Goal: Communication & Community: Answer question/provide support

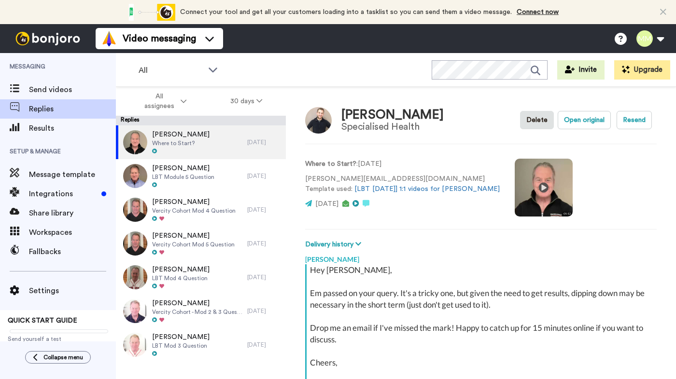
type textarea "x"
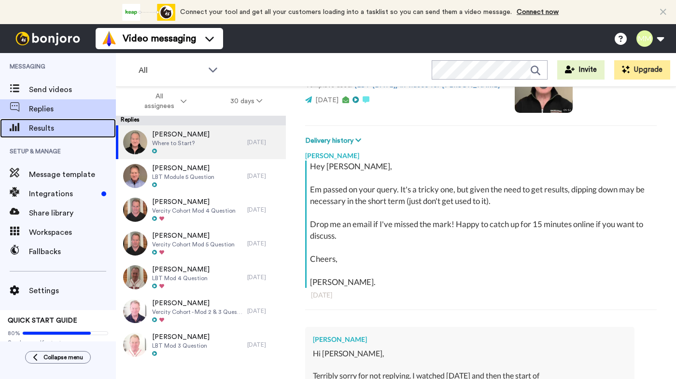
click at [60, 125] on span "Results" at bounding box center [72, 129] width 87 height 12
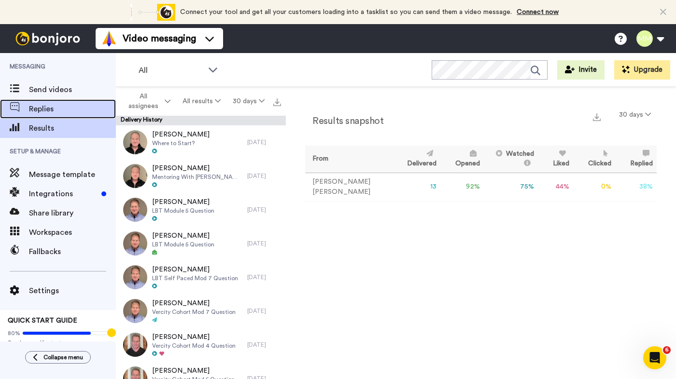
click at [58, 110] on span "Replies" at bounding box center [72, 109] width 87 height 12
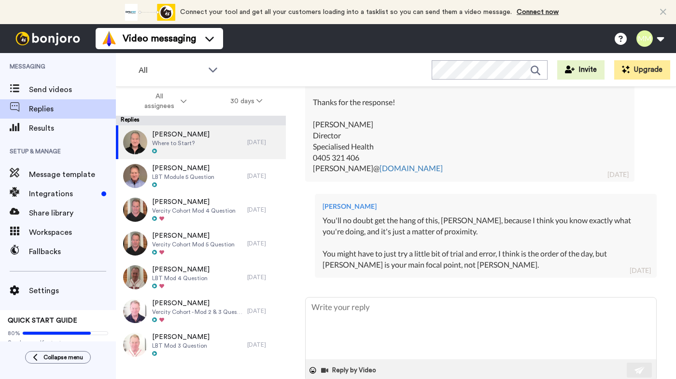
scroll to position [861, 0]
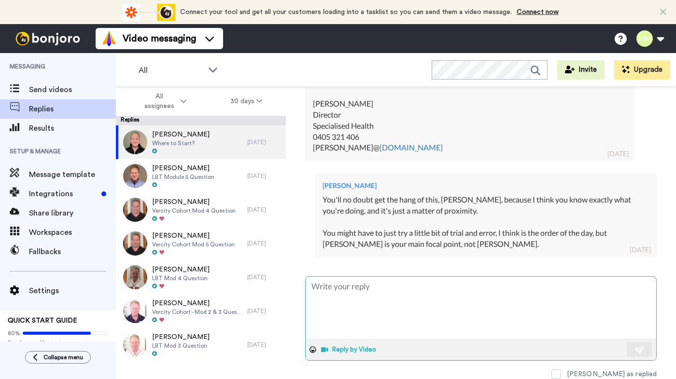
click at [336, 349] on button "Reply by Video" at bounding box center [349, 350] width 59 height 14
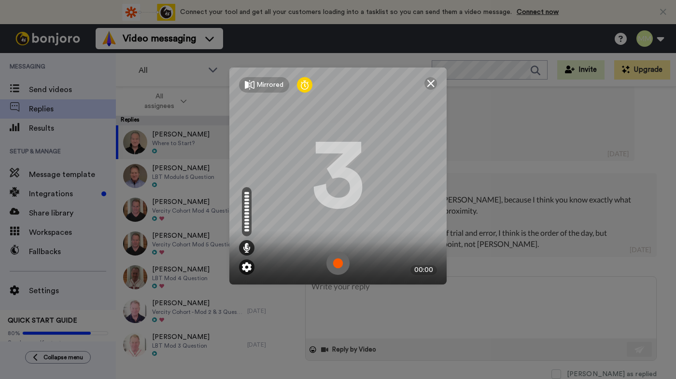
click at [246, 266] on img at bounding box center [247, 267] width 10 height 10
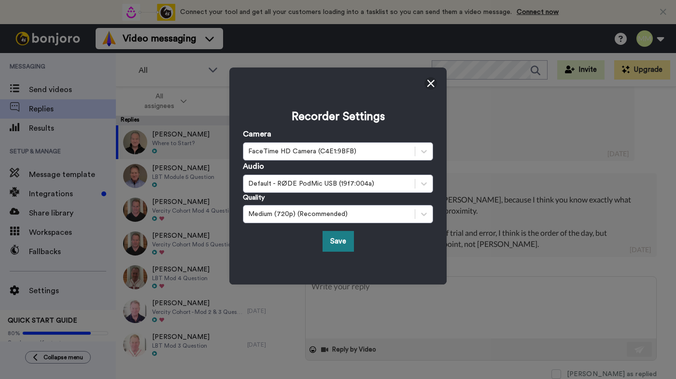
click at [337, 241] on button "Save" at bounding box center [337, 241] width 31 height 21
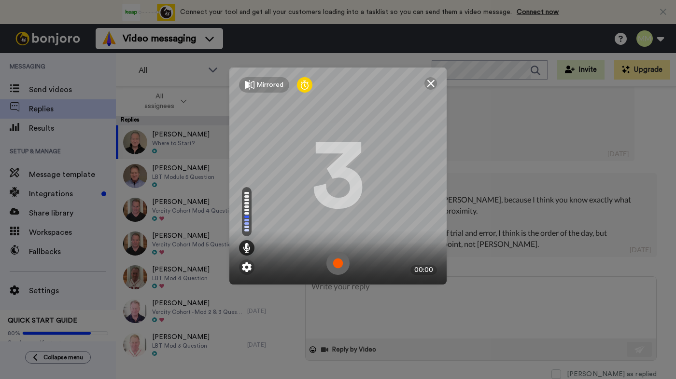
click at [338, 262] on img at bounding box center [337, 263] width 23 height 23
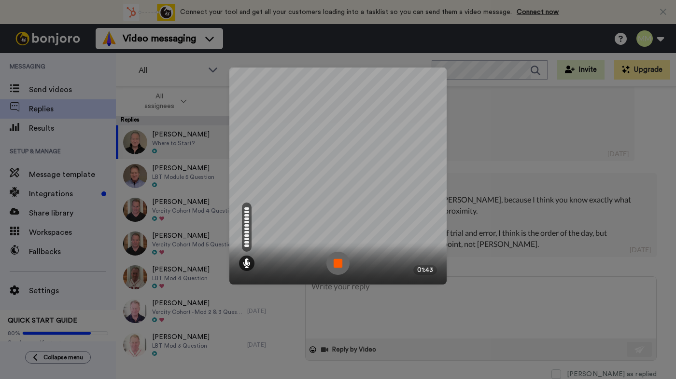
click at [338, 262] on img at bounding box center [337, 263] width 23 height 23
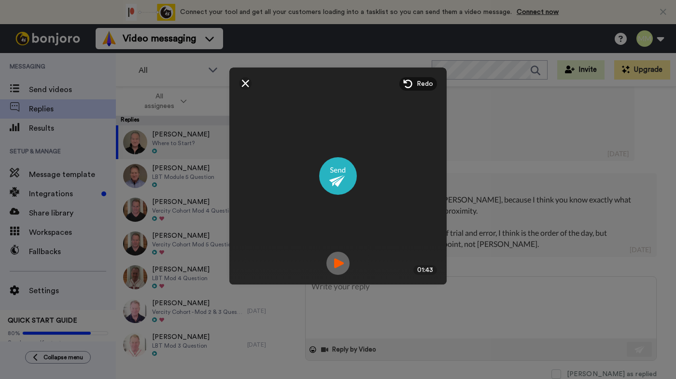
click at [335, 266] on img at bounding box center [337, 263] width 23 height 23
click at [340, 259] on img at bounding box center [337, 263] width 23 height 23
click at [337, 171] on img at bounding box center [338, 176] width 38 height 38
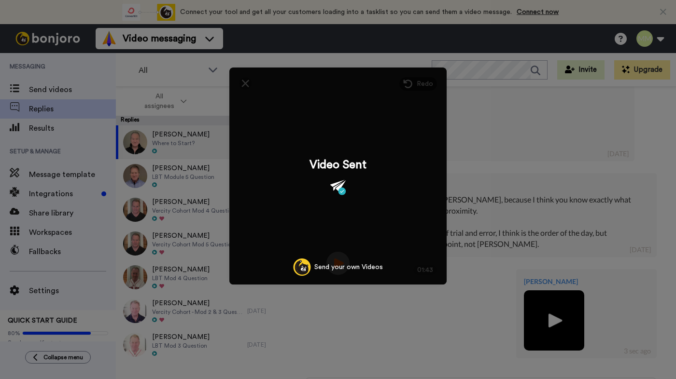
click at [510, 227] on div "Mirrored Redo 3 01:43 Video Sent Send your own Videos" at bounding box center [338, 189] width 676 height 379
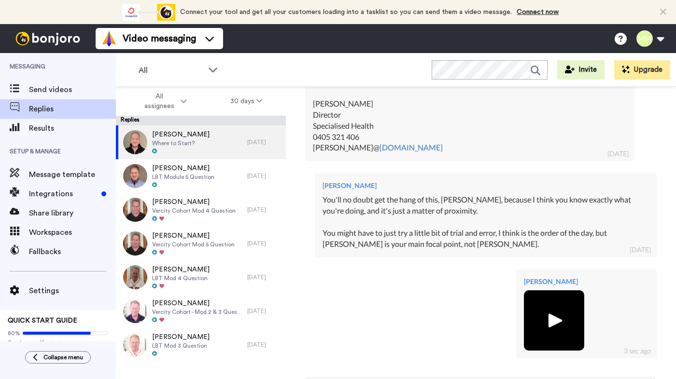
scroll to position [962, 0]
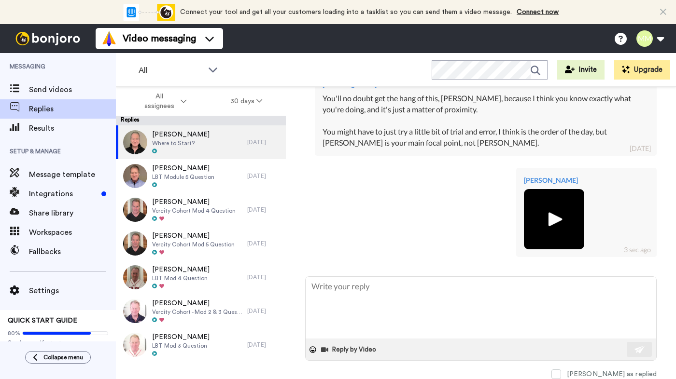
click at [556, 218] on img at bounding box center [553, 219] width 27 height 27
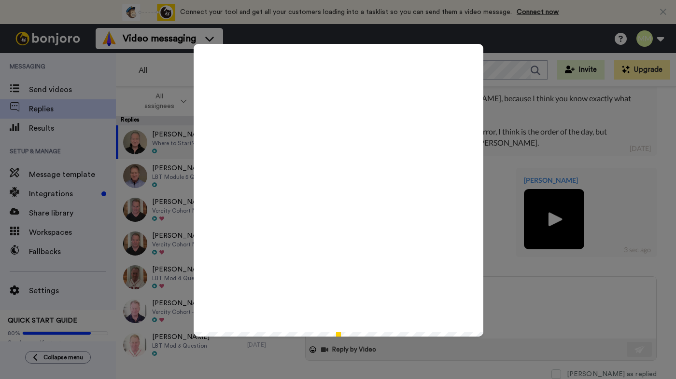
click at [338, 186] on icon "Play/Pause" at bounding box center [339, 190] width 26 height 46
click at [543, 146] on div "Play/Pause" at bounding box center [338, 189] width 676 height 379
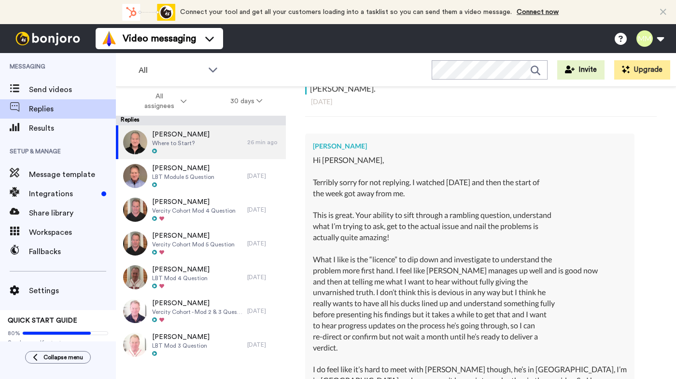
scroll to position [0, 0]
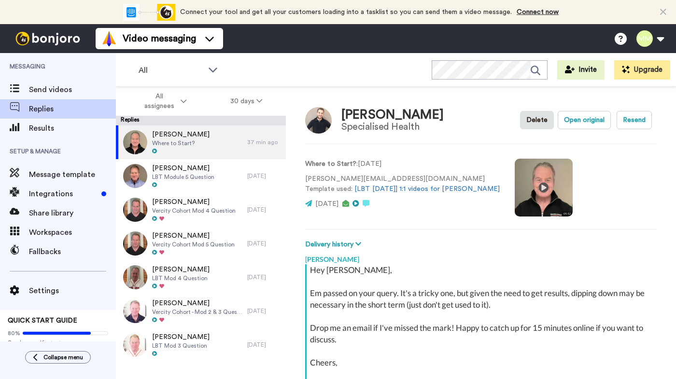
type textarea "x"
click at [45, 86] on span "Send videos" at bounding box center [72, 90] width 87 height 12
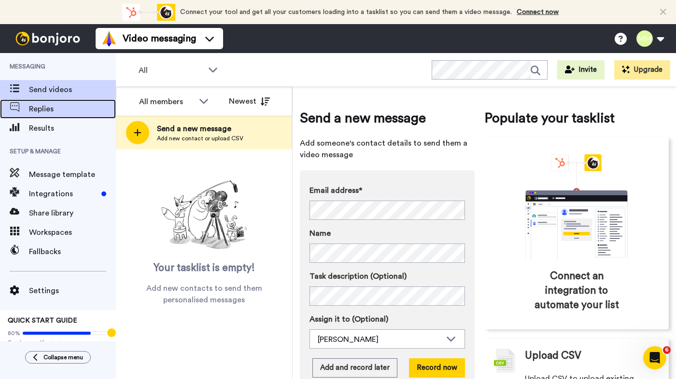
click at [76, 108] on span "Replies" at bounding box center [72, 109] width 87 height 12
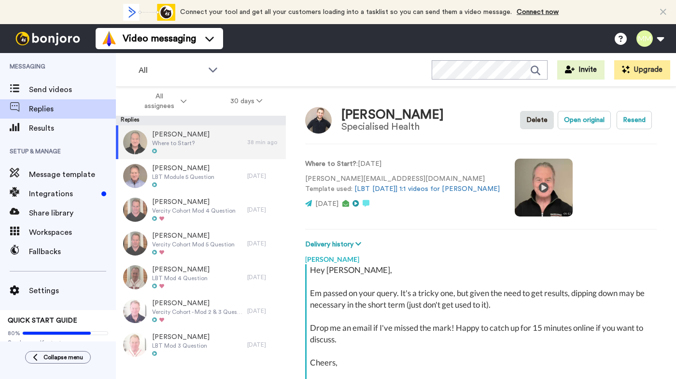
scroll to position [104, 0]
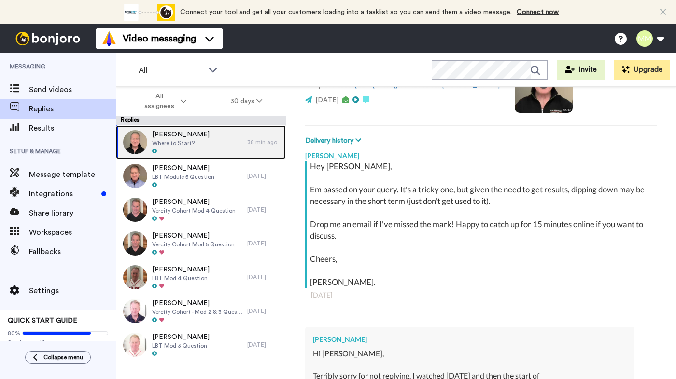
click at [180, 138] on span "[PERSON_NAME]" at bounding box center [180, 135] width 57 height 10
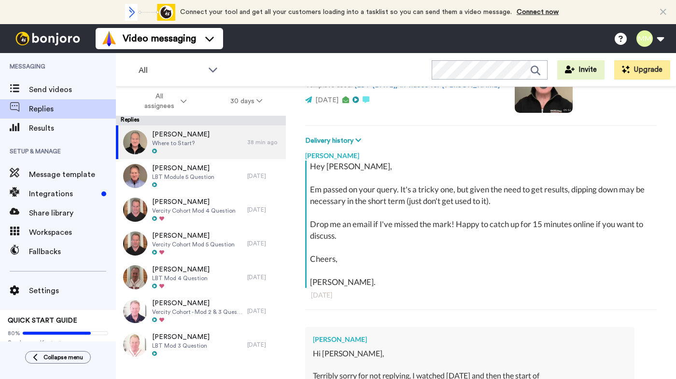
drag, startPoint x: 122, startPoint y: 56, endPoint x: 154, endPoint y: 116, distance: 68.0
click at [142, 82] on div "All WORKSPACES View all All Default Task List Retention LBTer Videos Other Gene…" at bounding box center [396, 70] width 560 height 34
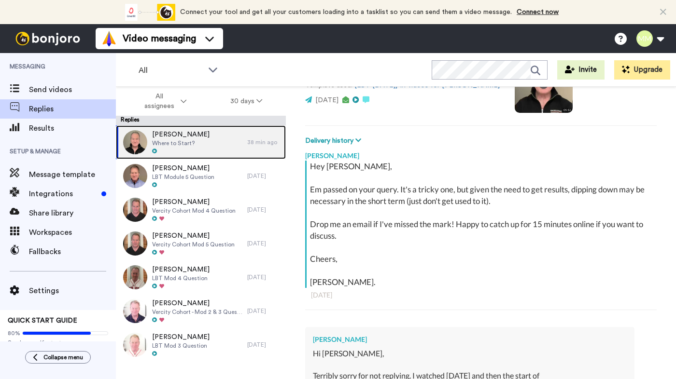
click at [166, 148] on div "Brad Domek Where to Start?" at bounding box center [180, 142] width 57 height 25
type textarea "x"
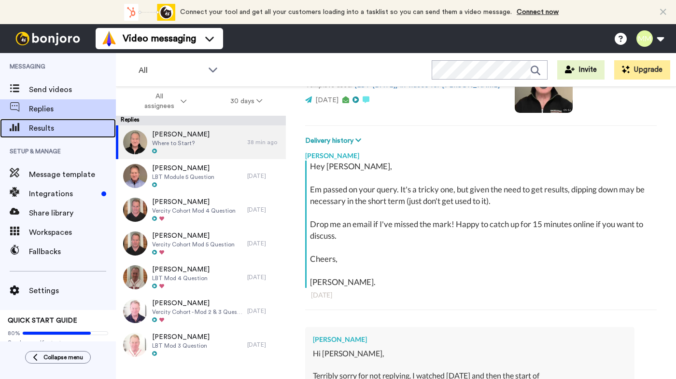
click at [76, 129] on span "Results" at bounding box center [72, 129] width 87 height 12
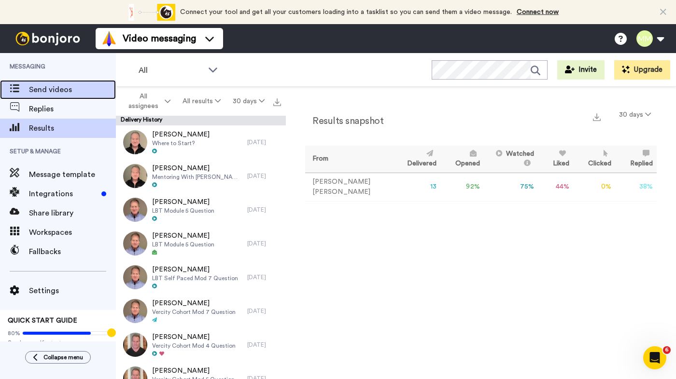
click at [63, 89] on span "Send videos" at bounding box center [72, 90] width 87 height 12
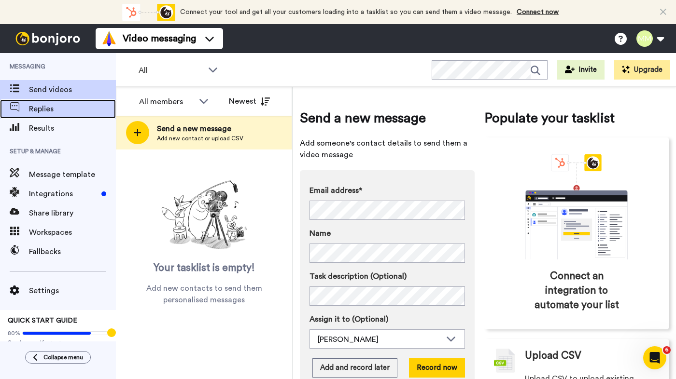
click at [67, 108] on span "Replies" at bounding box center [72, 109] width 87 height 12
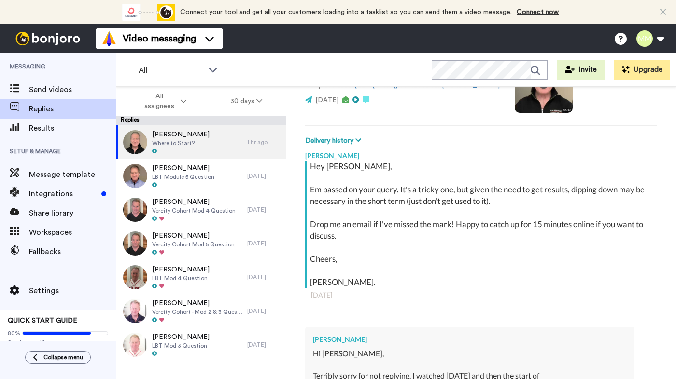
type textarea "x"
